Goal: Task Accomplishment & Management: Use online tool/utility

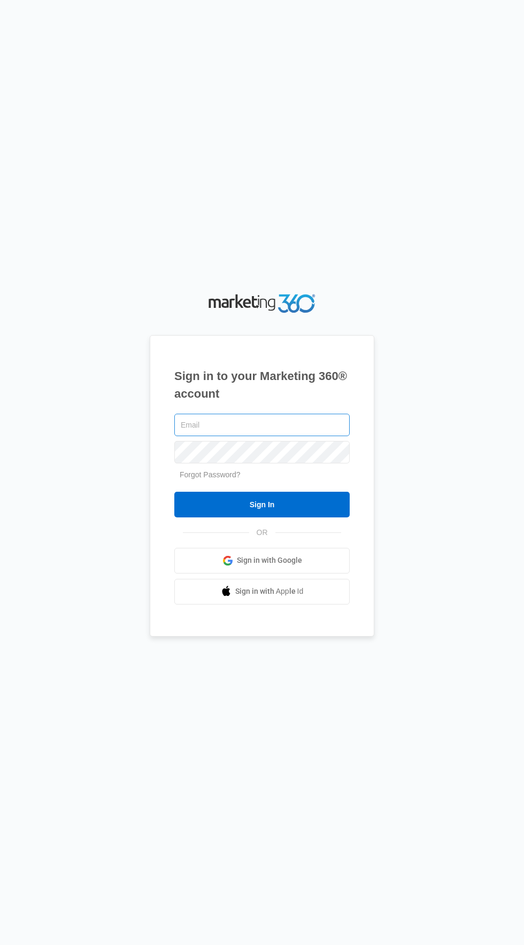
click at [310, 436] on input "text" at bounding box center [261, 425] width 175 height 22
type input "[EMAIL_ADDRESS][DOMAIN_NAME]"
click at [174, 492] on input "Sign In" at bounding box center [261, 505] width 175 height 26
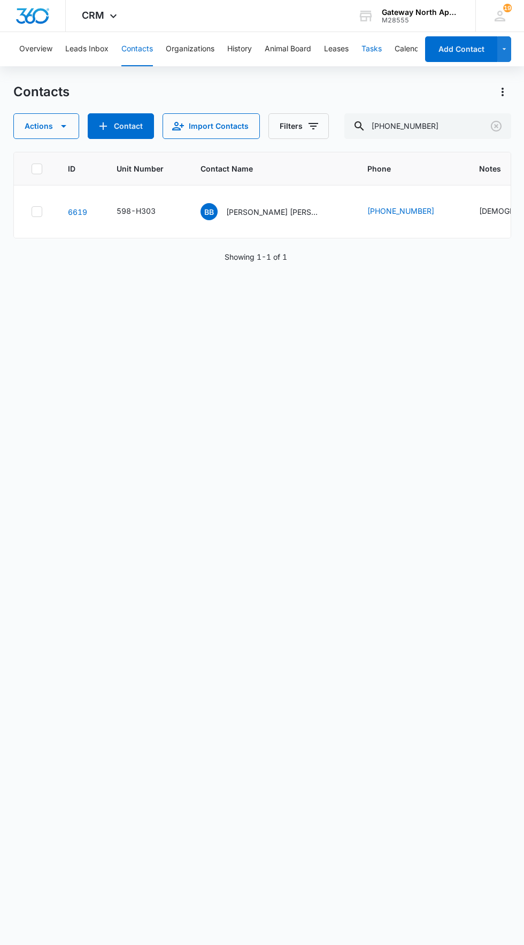
click at [378, 59] on button "Tasks" at bounding box center [371, 49] width 20 height 34
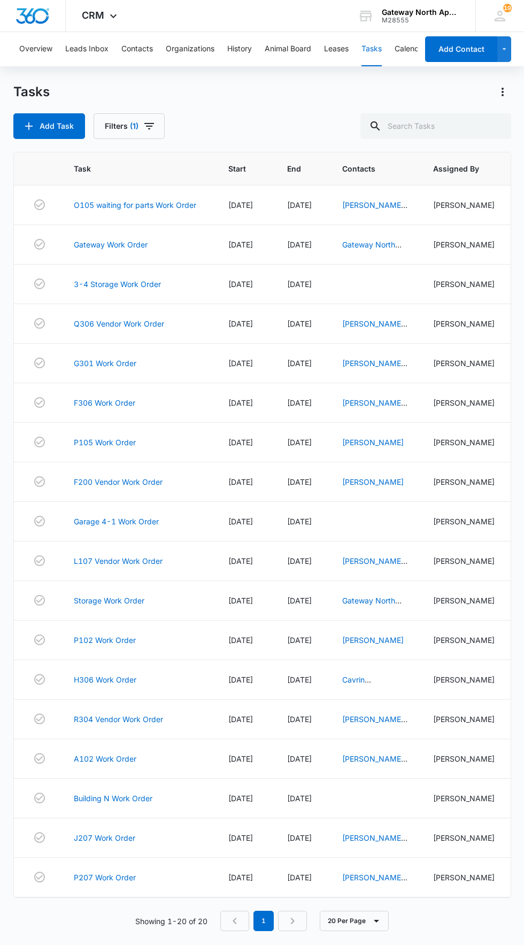
scroll to position [14, 0]
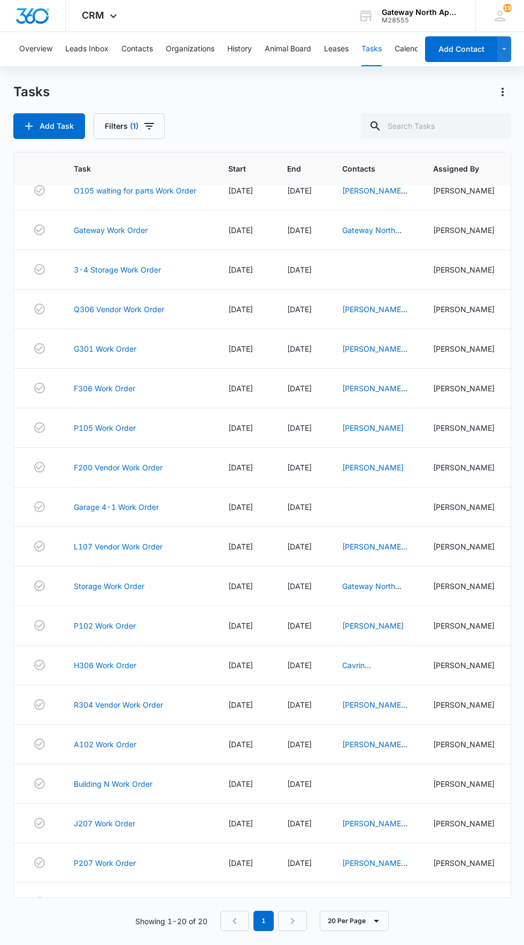
click at [125, 945] on link "598-O305 Work order" at bounding box center [114, 942] width 81 height 11
click at [291, 923] on td "09/12/25" at bounding box center [301, 943] width 55 height 40
click at [297, 916] on nav "1" at bounding box center [263, 921] width 87 height 20
click at [133, 937] on link "598-O305 Work order" at bounding box center [114, 942] width 81 height 11
